Goal: Navigation & Orientation: Find specific page/section

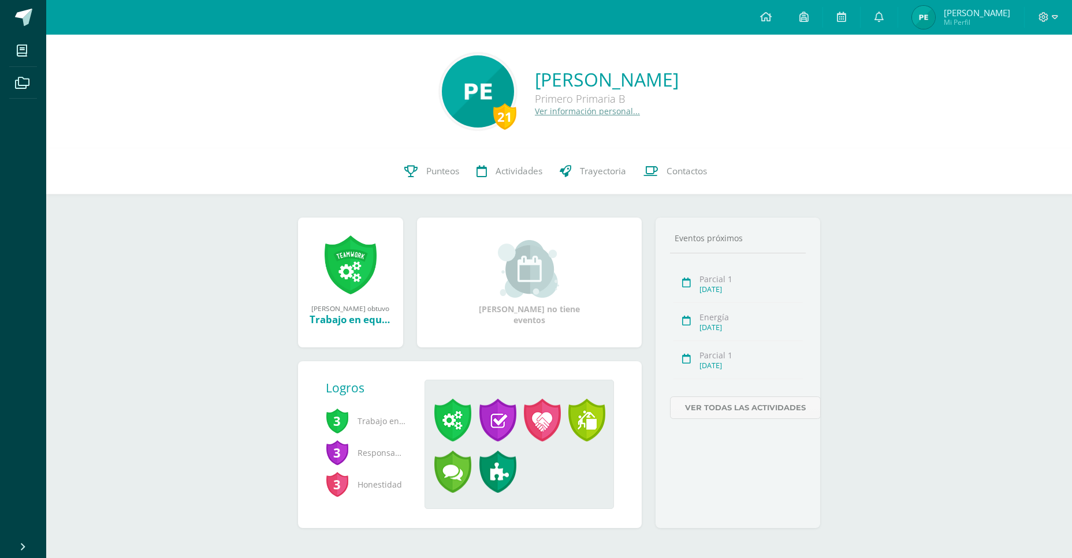
click at [986, 22] on span "Mi Perfil" at bounding box center [976, 22] width 66 height 10
click at [974, 20] on span "Mi Perfil" at bounding box center [976, 22] width 66 height 10
click at [1001, 4] on link "[PERSON_NAME] Mi Perfil" at bounding box center [961, 17] width 126 height 35
click at [976, 16] on span "[PERSON_NAME]" at bounding box center [976, 13] width 66 height 12
drag, startPoint x: 1000, startPoint y: 24, endPoint x: 994, endPoint y: 21, distance: 7.0
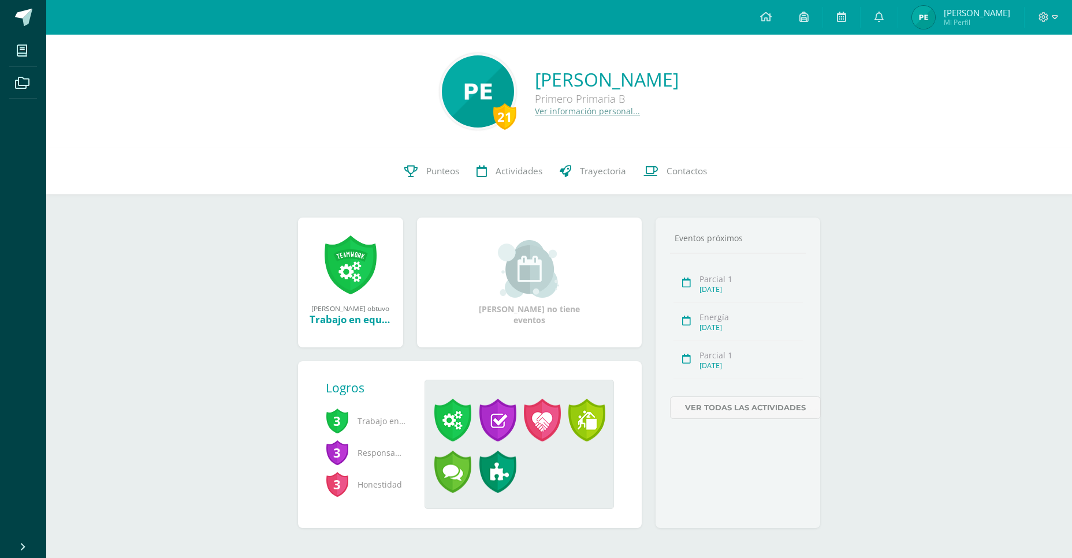
click at [1000, 24] on span "Mi Perfil" at bounding box center [976, 22] width 66 height 10
click at [971, 13] on span "[PERSON_NAME]" at bounding box center [976, 13] width 66 height 12
click at [988, 25] on span "Mi Perfil" at bounding box center [976, 22] width 66 height 10
click at [981, 20] on span "Mi Perfil" at bounding box center [976, 22] width 66 height 10
click at [980, 10] on span "[PERSON_NAME]" at bounding box center [976, 13] width 66 height 12
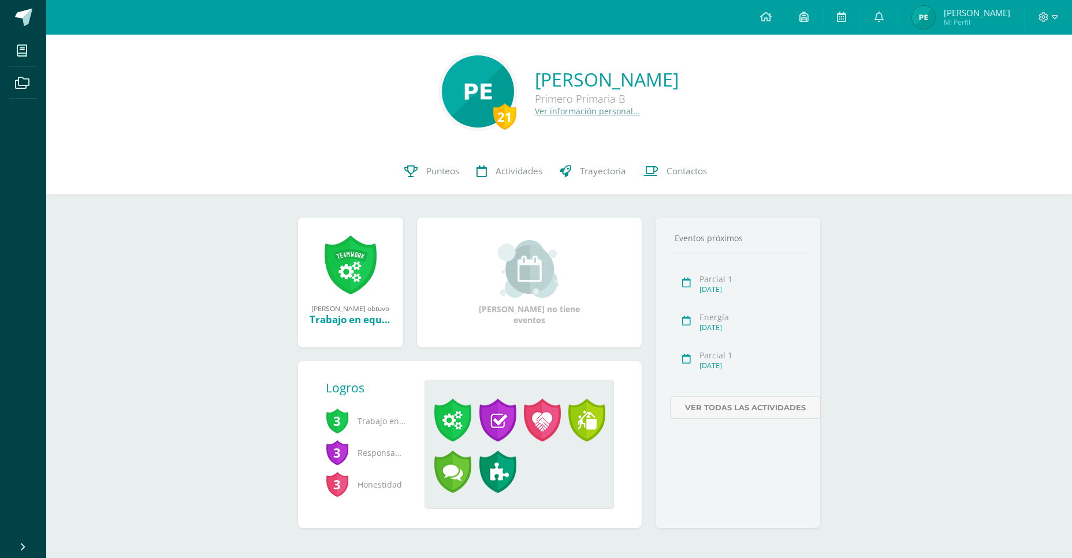
click at [981, 29] on link "[PERSON_NAME] Mi Perfil" at bounding box center [961, 17] width 126 height 35
click at [996, 24] on span "Mi Perfil" at bounding box center [976, 22] width 66 height 10
drag, startPoint x: 984, startPoint y: 14, endPoint x: 885, endPoint y: 5, distance: 99.7
click at [979, 14] on span "[PERSON_NAME]" at bounding box center [976, 13] width 66 height 12
click at [997, 14] on span "[PERSON_NAME]" at bounding box center [976, 13] width 66 height 12
